Goal: Task Accomplishment & Management: Complete application form

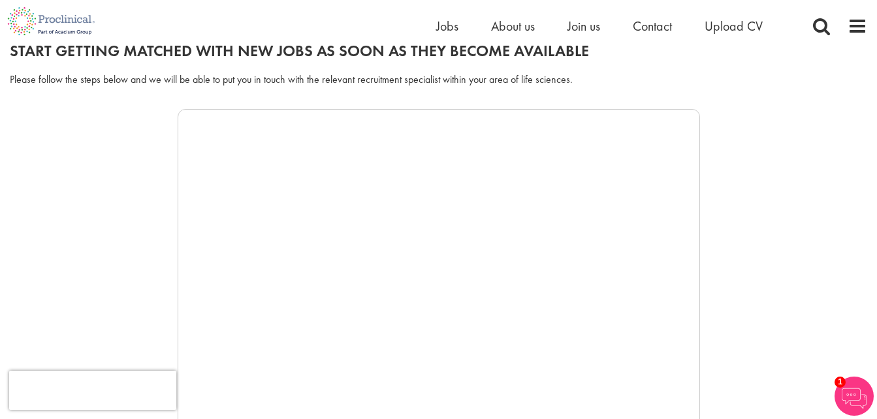
scroll to position [131, 0]
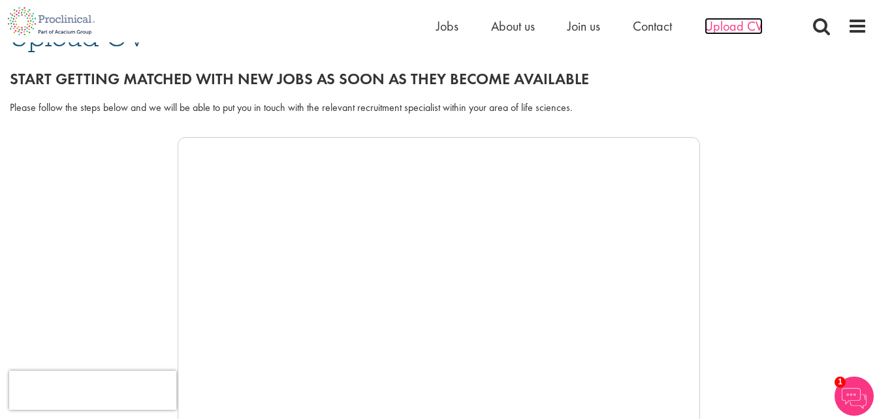
click at [732, 24] on span "Upload CV" at bounding box center [734, 26] width 58 height 17
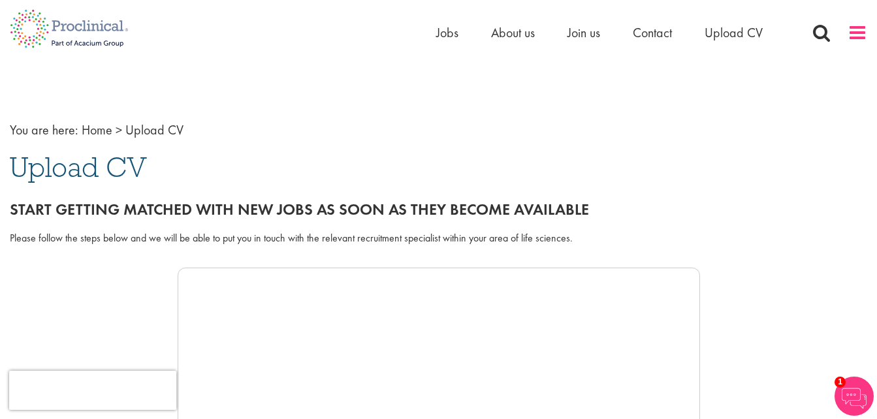
click at [853, 31] on span at bounding box center [858, 33] width 20 height 20
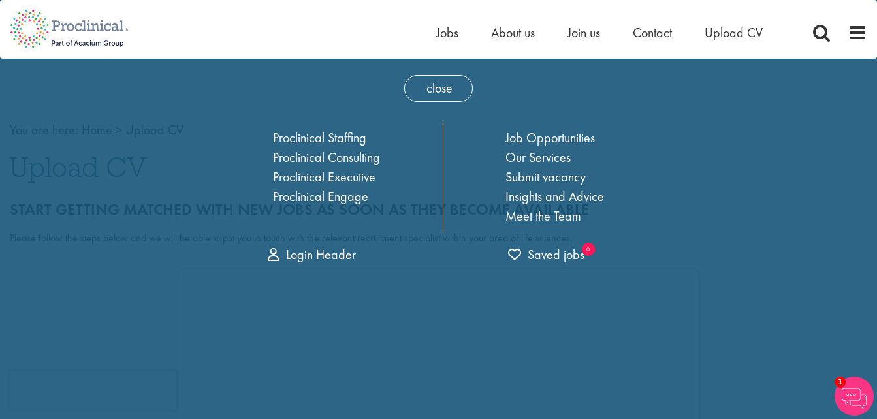
click at [782, 50] on nav "Home Jobs About us Join us Contact Upload CV" at bounding box center [438, 29] width 877 height 59
click at [441, 90] on span "close" at bounding box center [438, 88] width 69 height 27
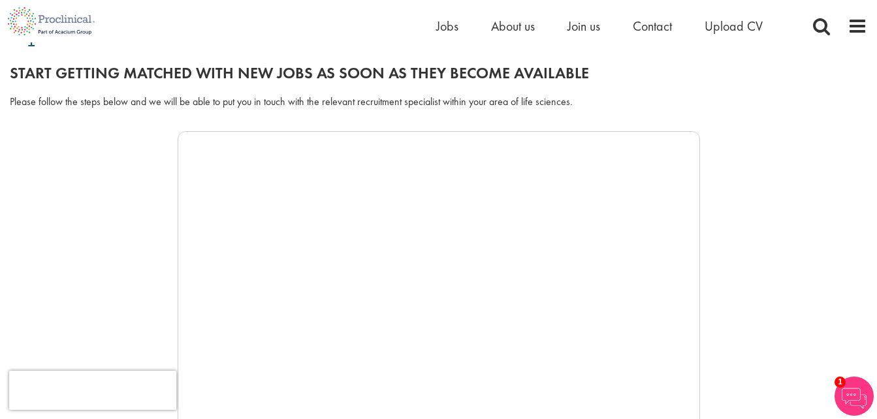
scroll to position [131, 0]
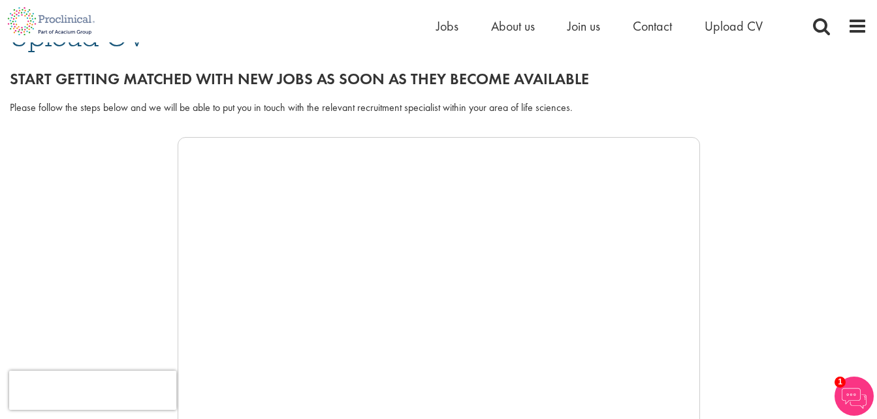
click at [760, 287] on div at bounding box center [439, 333] width 858 height 392
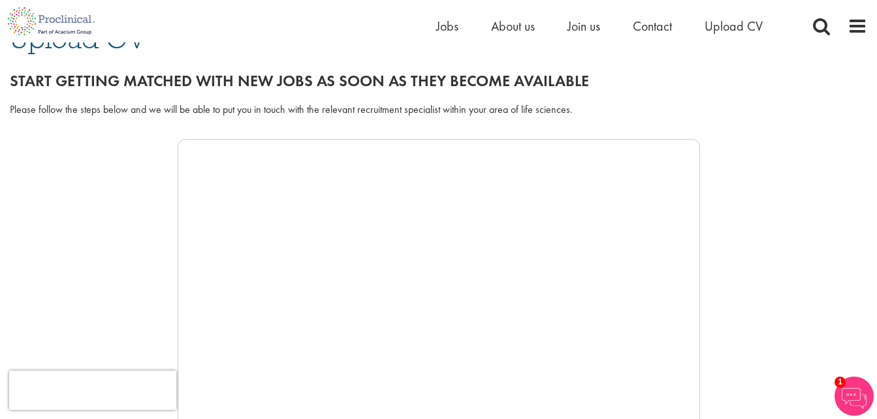
scroll to position [65, 0]
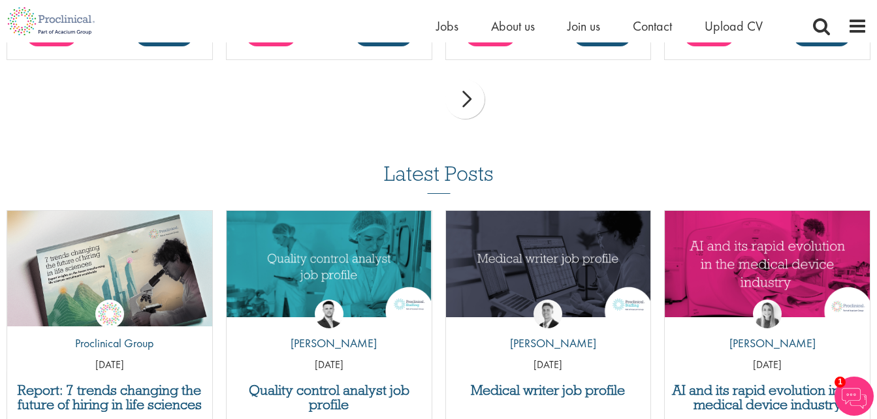
scroll to position [4114, 0]
